Goal: Transaction & Acquisition: Purchase product/service

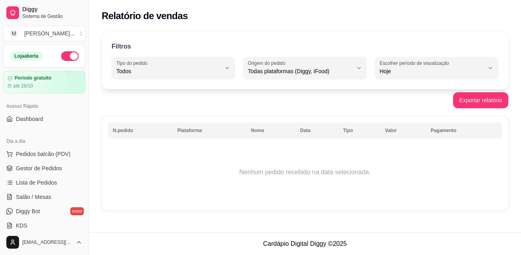
select select "ALL"
select select "0"
click at [42, 154] on span "Pedidos balcão (PDV)" at bounding box center [43, 154] width 55 height 8
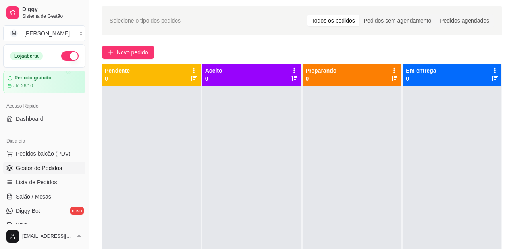
scroll to position [127, 0]
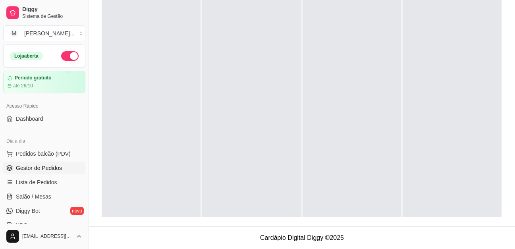
click at [324, 87] on div at bounding box center [352, 114] width 99 height 249
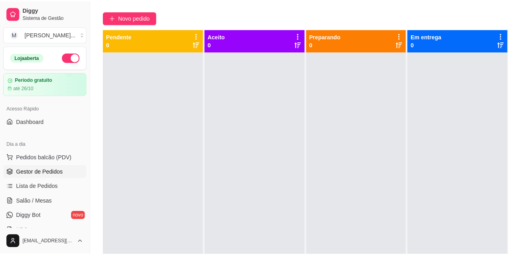
scroll to position [0, 0]
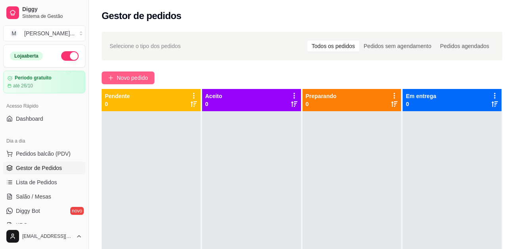
click at [134, 77] on span "Novo pedido" at bounding box center [132, 77] width 31 height 9
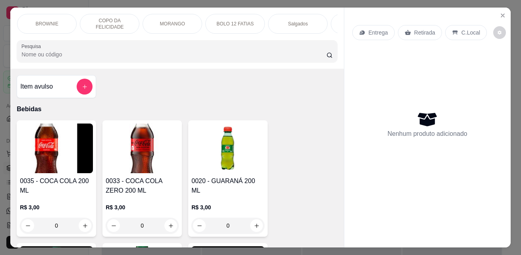
scroll to position [0, 79]
click at [297, 23] on div "Salgados" at bounding box center [281, 24] width 60 height 20
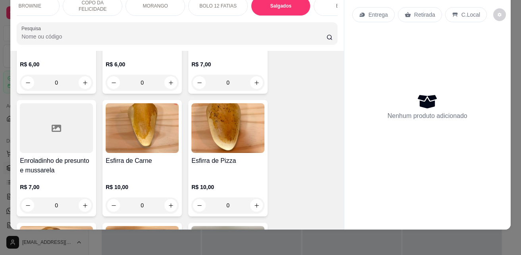
scroll to position [1778, 0]
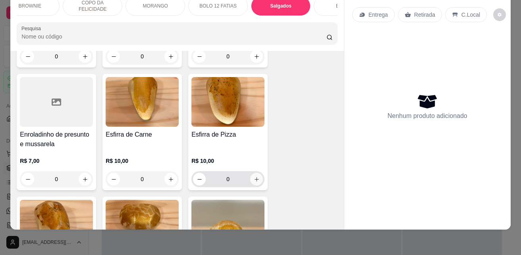
click at [254, 176] on icon "increase-product-quantity" at bounding box center [257, 179] width 6 height 6
type input "1"
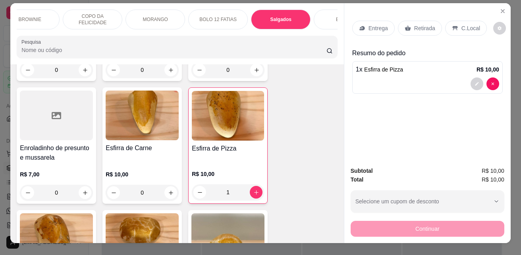
scroll to position [0, 0]
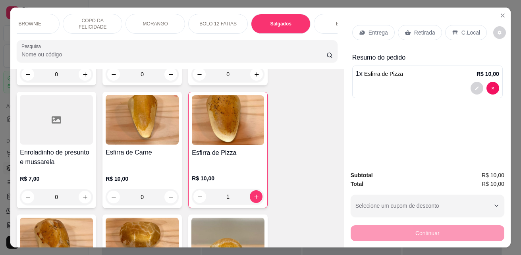
click at [418, 33] on p "Retirada" at bounding box center [424, 33] width 21 height 8
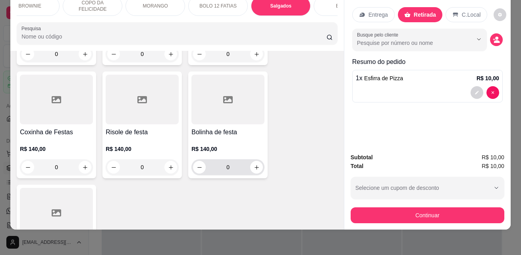
scroll to position [2135, 0]
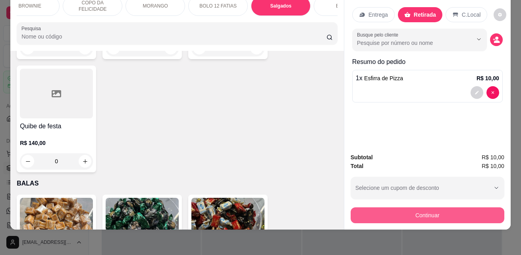
click at [424, 208] on button "Continuar" at bounding box center [428, 215] width 154 height 16
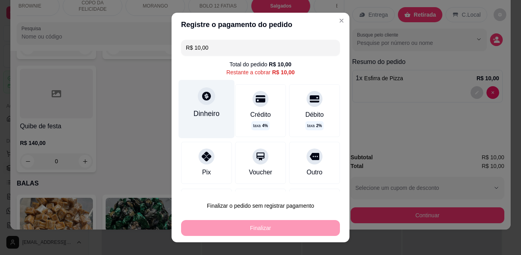
click at [201, 103] on div at bounding box center [206, 95] width 17 height 17
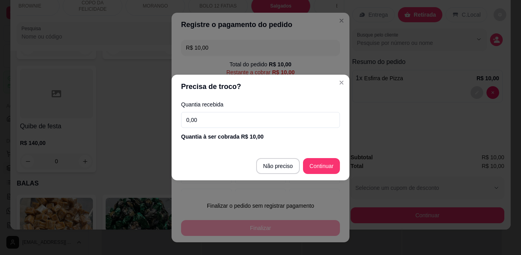
click at [206, 121] on input "0,00" at bounding box center [260, 120] width 159 height 16
type input "10,00"
type input "R$ 0,00"
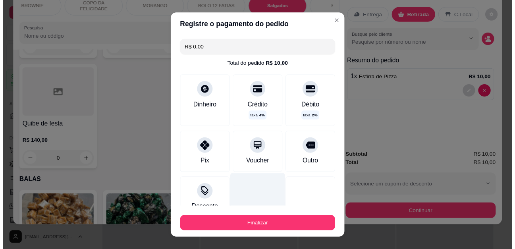
scroll to position [57, 0]
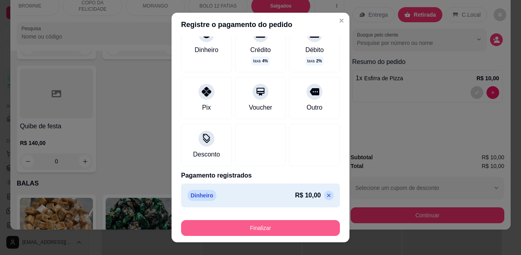
click at [233, 228] on button "Finalizar" at bounding box center [260, 228] width 159 height 16
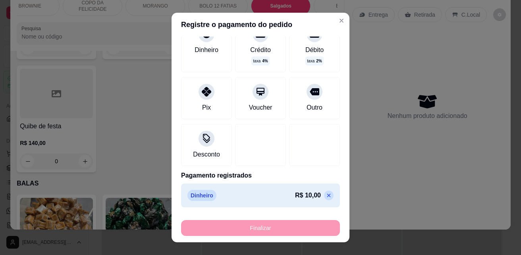
type input "0"
type input "-R$ 10,00"
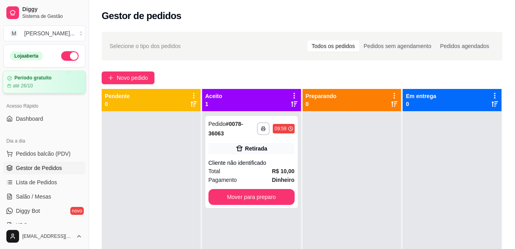
click at [28, 85] on article "até 26/10" at bounding box center [23, 86] width 20 height 6
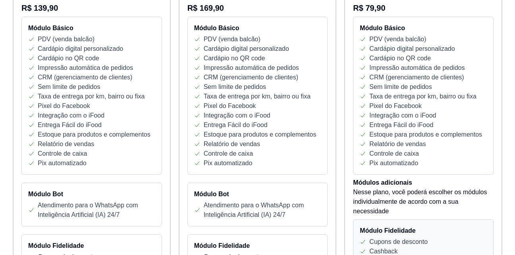
scroll to position [159, 0]
